Goal: Information Seeking & Learning: Learn about a topic

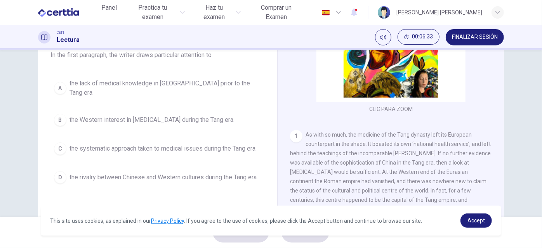
scroll to position [70, 0]
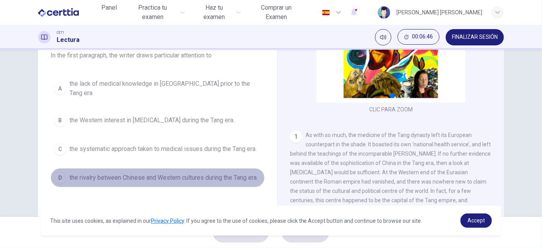
click at [57, 173] on div "D" at bounding box center [60, 178] width 12 height 12
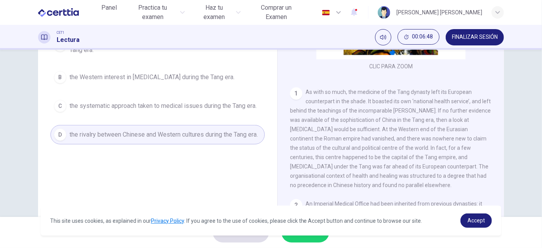
scroll to position [127, 0]
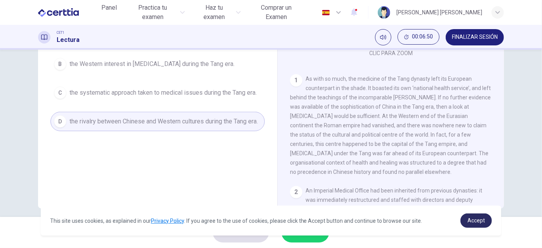
click at [468, 224] on span "Accept" at bounding box center [475, 220] width 17 height 6
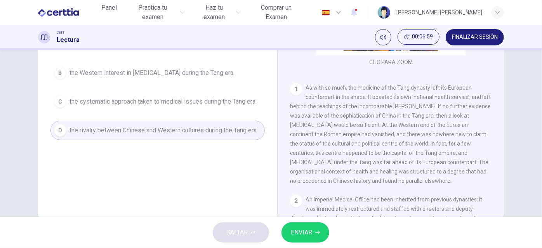
scroll to position [119, 0]
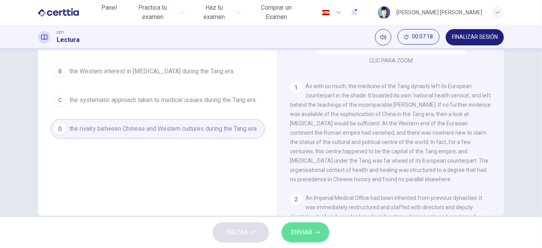
click at [308, 232] on span "ENVIAR" at bounding box center [301, 232] width 21 height 11
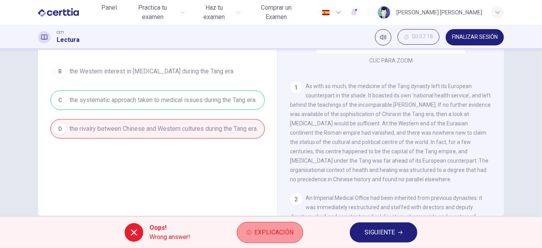
click at [279, 234] on span "Explicación" at bounding box center [273, 232] width 39 height 11
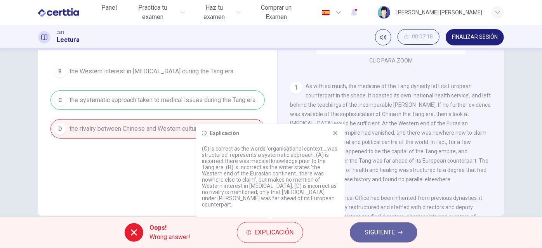
click at [388, 235] on span "SIGUIENTE" at bounding box center [379, 232] width 30 height 11
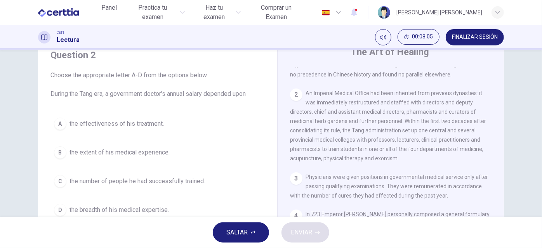
scroll to position [270, 0]
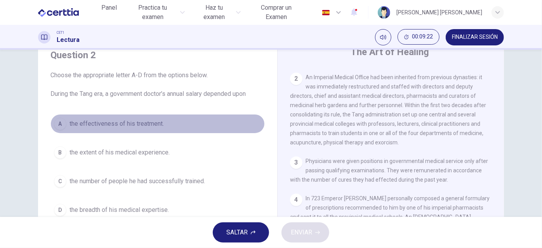
click at [55, 123] on div "A" at bounding box center [60, 124] width 12 height 12
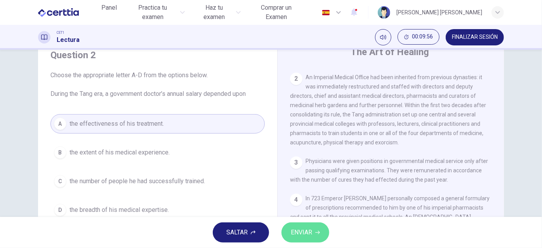
click at [307, 237] on span "ENVIAR" at bounding box center [301, 232] width 21 height 11
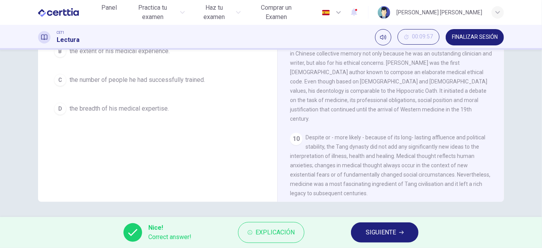
scroll to position [134, 0]
click at [381, 232] on span "SIGUIENTE" at bounding box center [381, 232] width 30 height 11
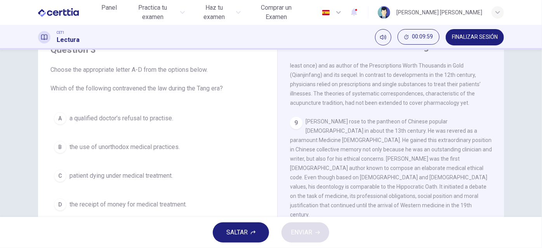
scroll to position [36, 0]
click at [62, 120] on div "A" at bounding box center [60, 119] width 12 height 12
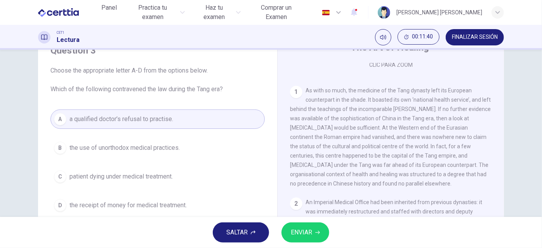
scroll to position [142, 0]
click at [396, 186] on div "1 As with so much, the medicine of the Tang dynasty left its European counterpa…" at bounding box center [391, 135] width 202 height 102
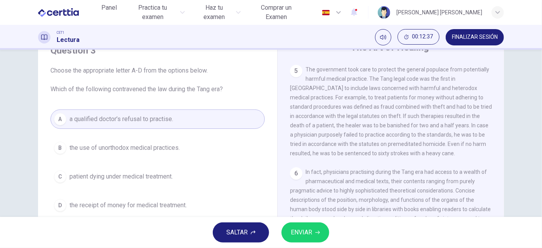
scroll to position [460, 0]
click at [188, 143] on button "B the use of unorthodox medical practices." at bounding box center [157, 147] width 214 height 19
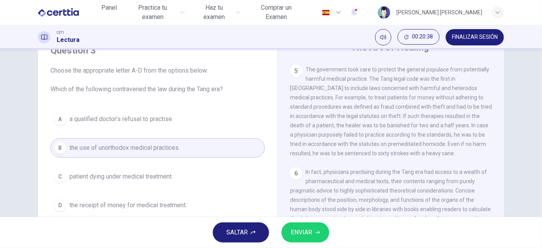
click at [172, 169] on button "C patient dying under medical treatment." at bounding box center [157, 176] width 214 height 19
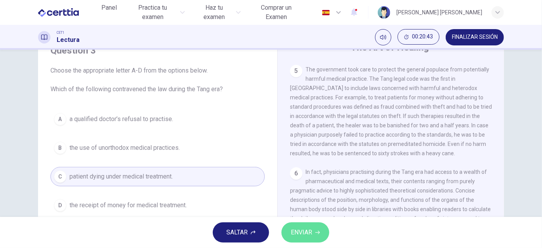
click at [302, 240] on button "ENVIAR" at bounding box center [305, 232] width 48 height 20
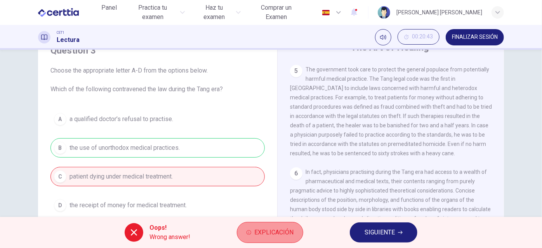
click at [283, 231] on span "Explicación" at bounding box center [273, 232] width 39 height 11
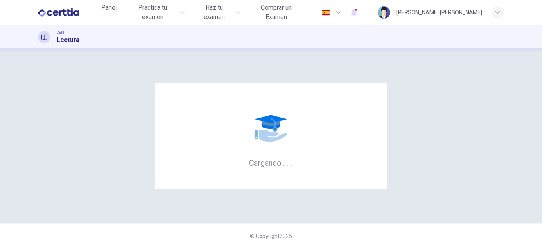
scroll to position [0, 0]
